Goal: Browse casually: Explore the website without a specific task or goal

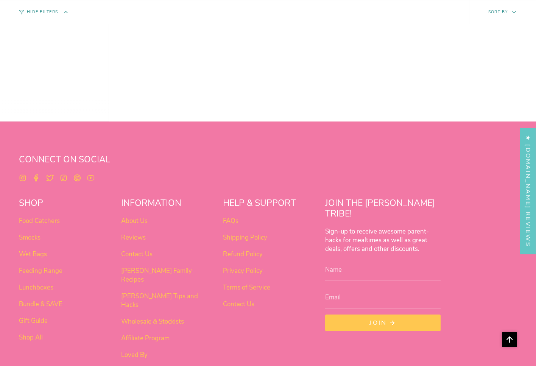
scroll to position [594, 0]
